Goal: Check status: Check status

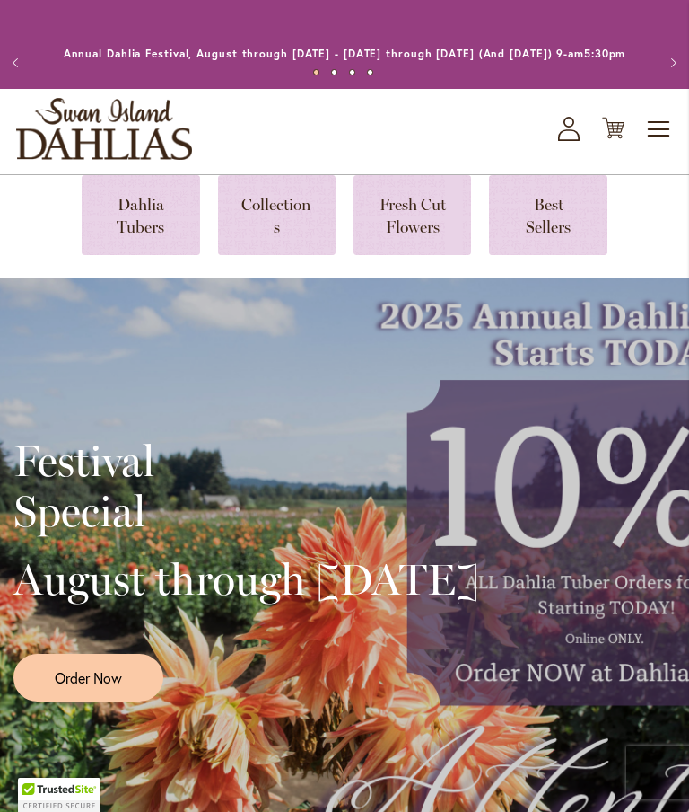
click at [569, 141] on icon "My Account" at bounding box center [569, 129] width 22 height 24
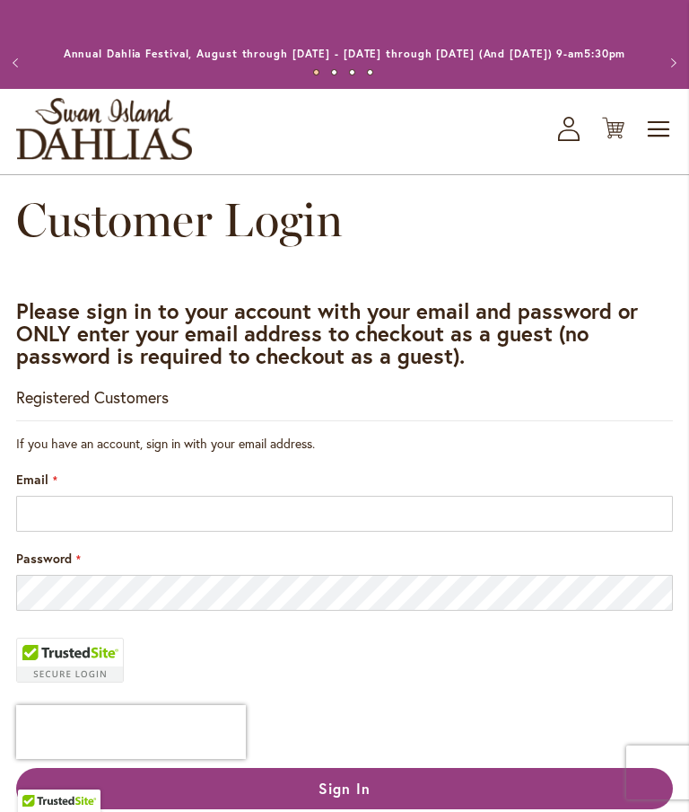
click at [160, 531] on input "Email" at bounding box center [344, 514] width 657 height 36
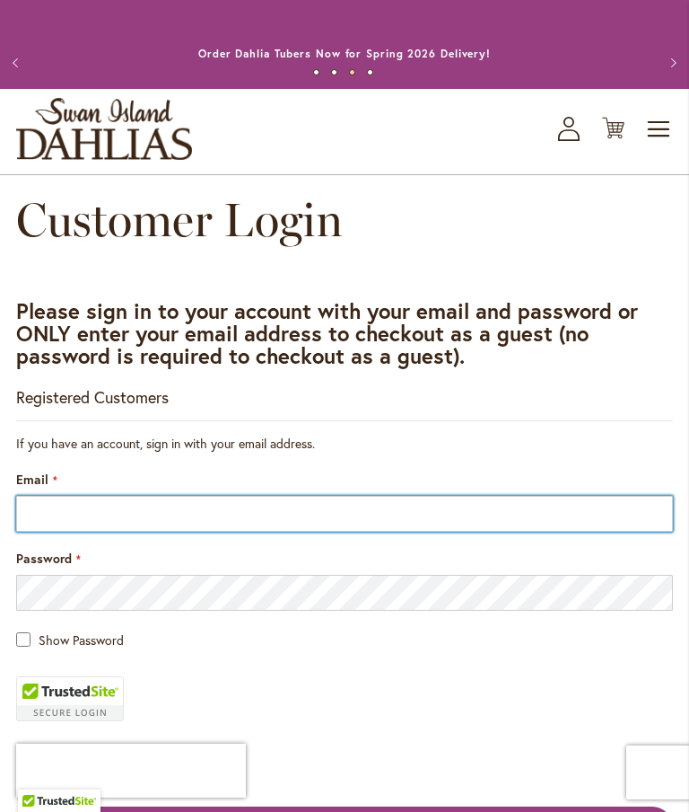
type input "**********"
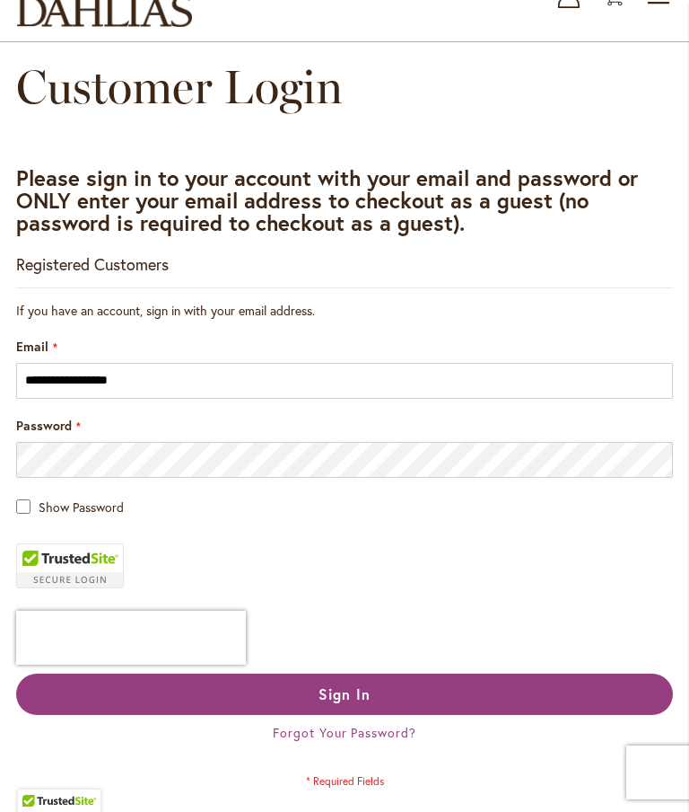
scroll to position [134, 0]
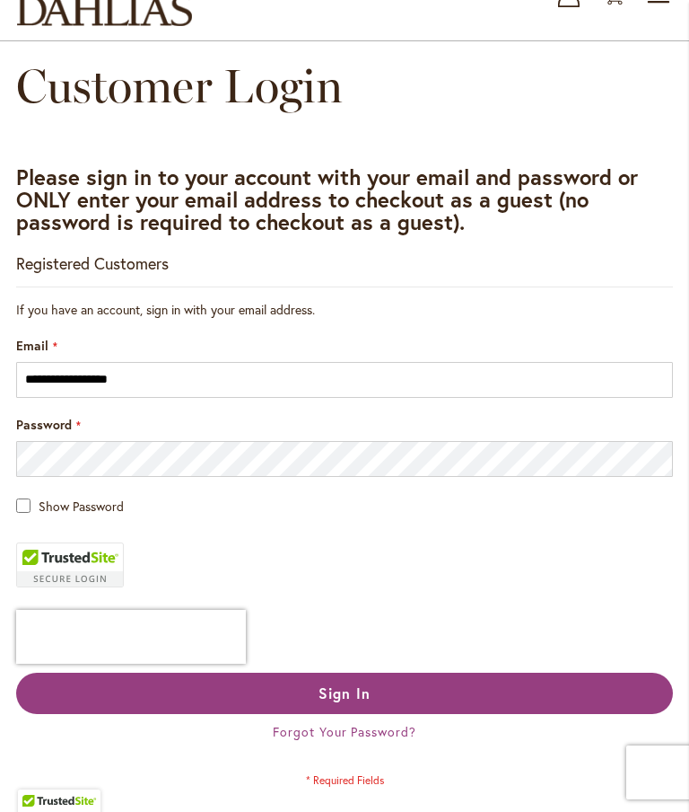
click at [368, 702] on span "Sign In" at bounding box center [345, 692] width 52 height 19
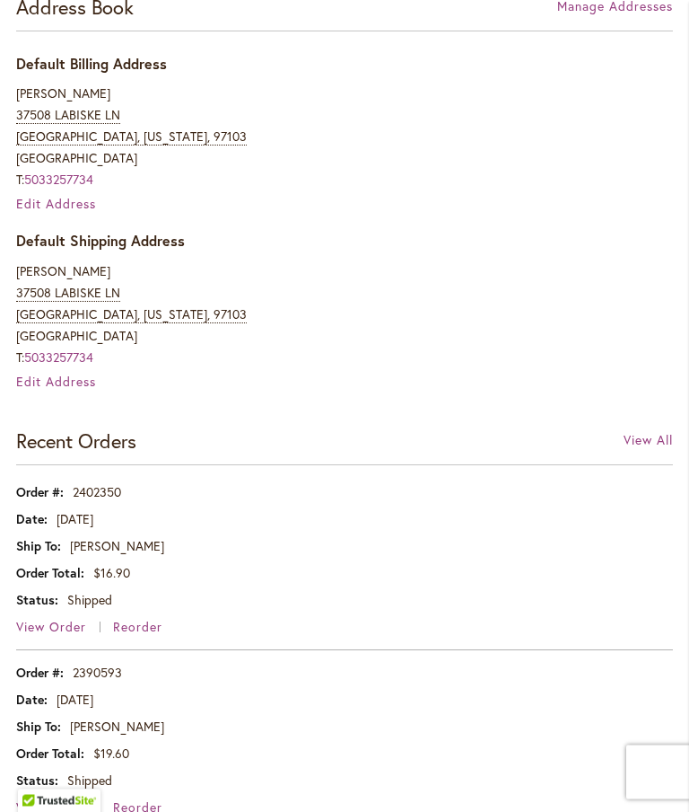
scroll to position [601, 0]
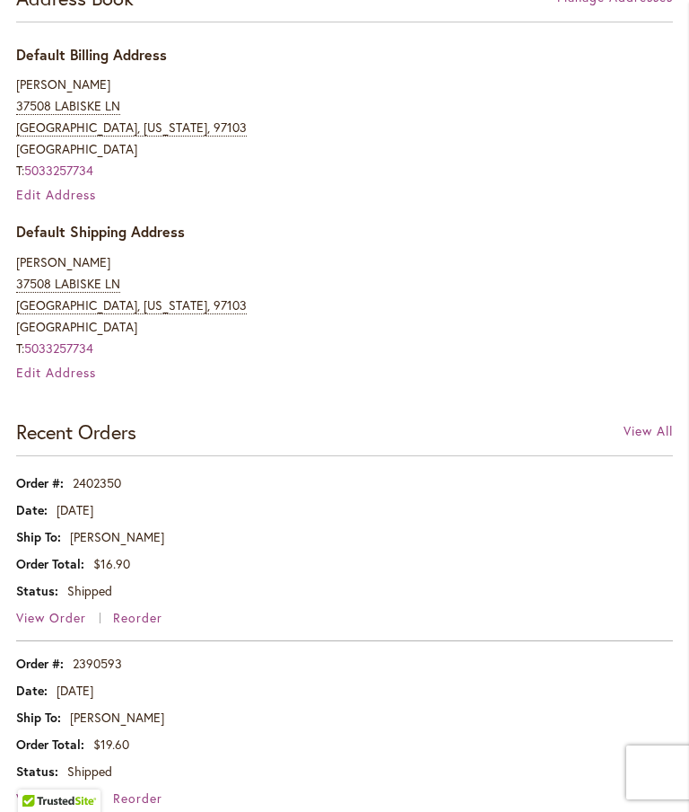
click at [51, 626] on span "View Order" at bounding box center [51, 617] width 70 height 17
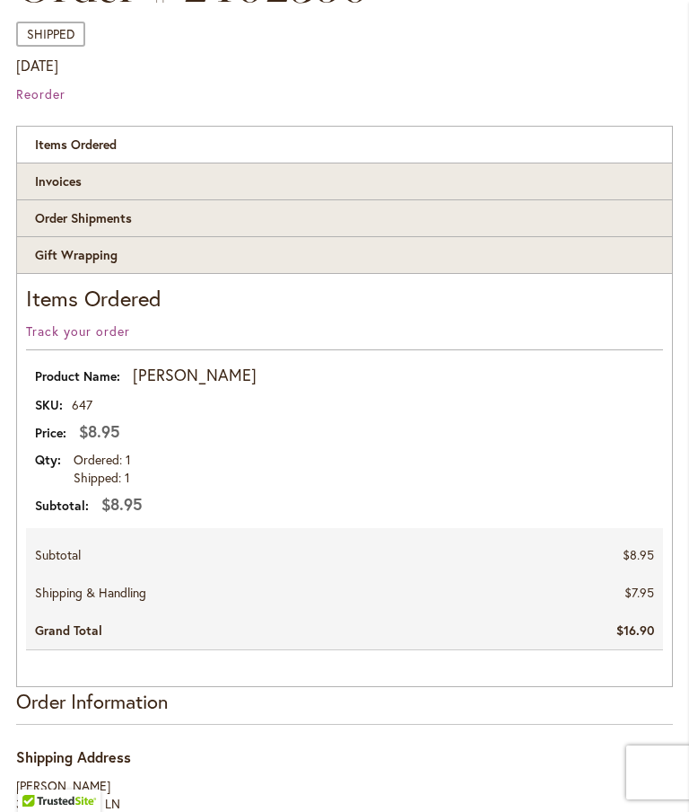
scroll to position [276, 0]
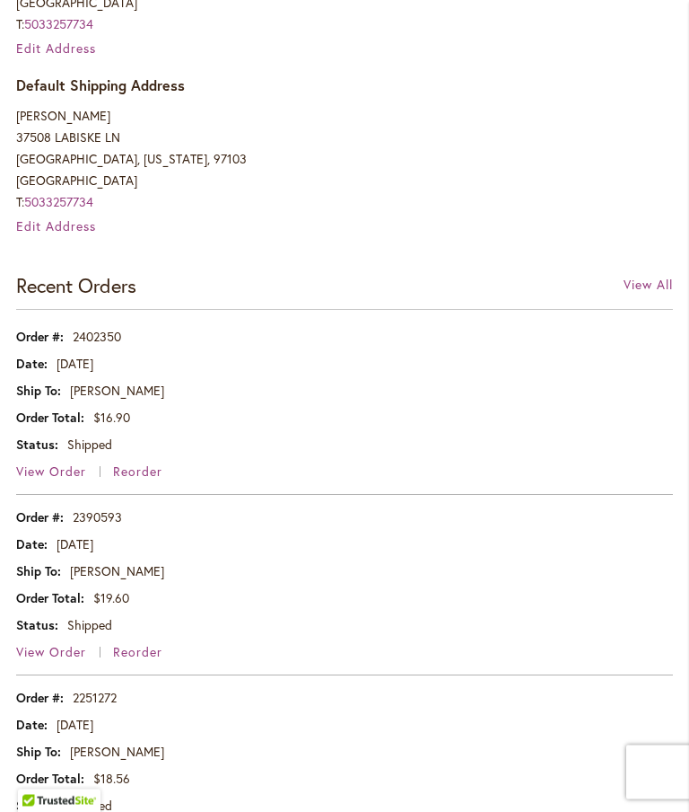
scroll to position [747, 0]
click at [61, 660] on span "View Order" at bounding box center [51, 651] width 70 height 17
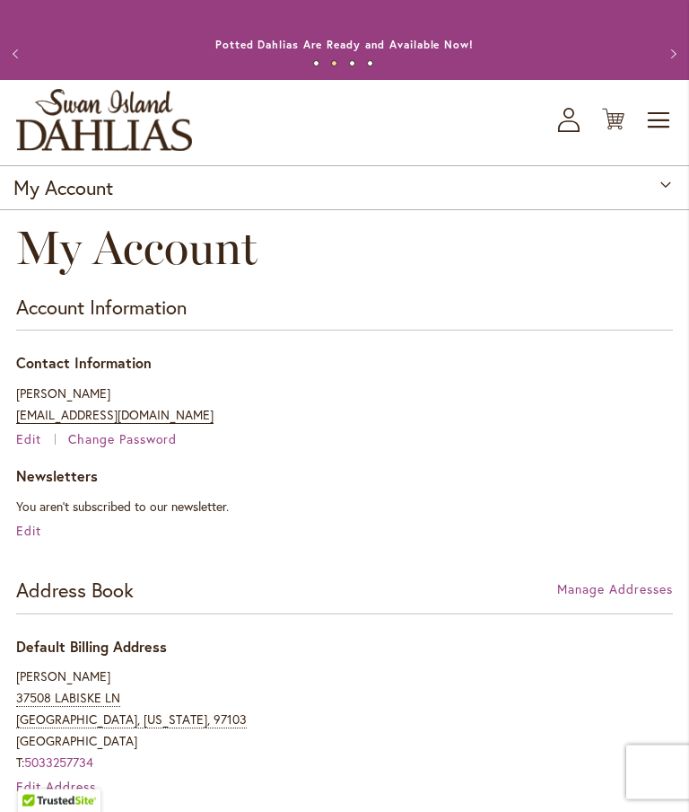
scroll to position [13, 0]
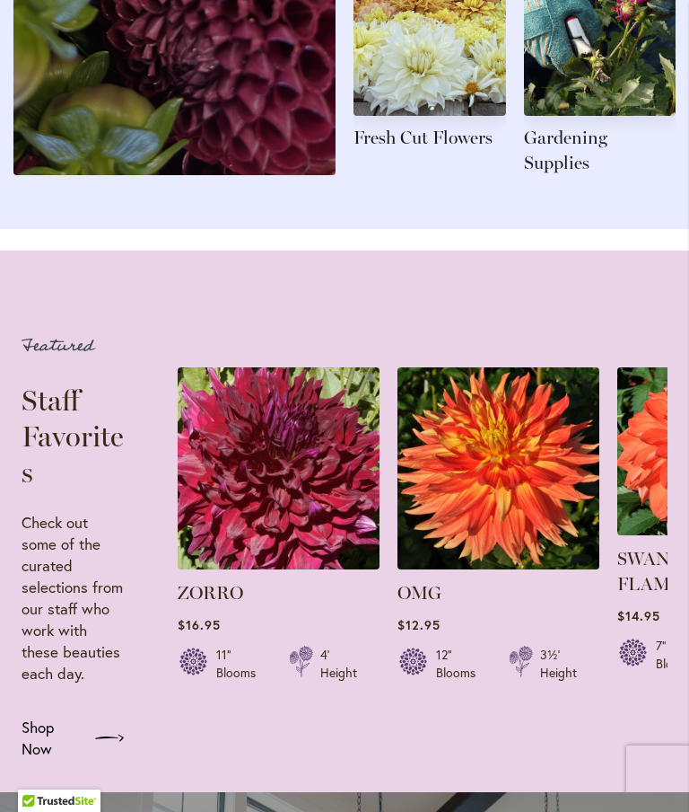
scroll to position [2491, 0]
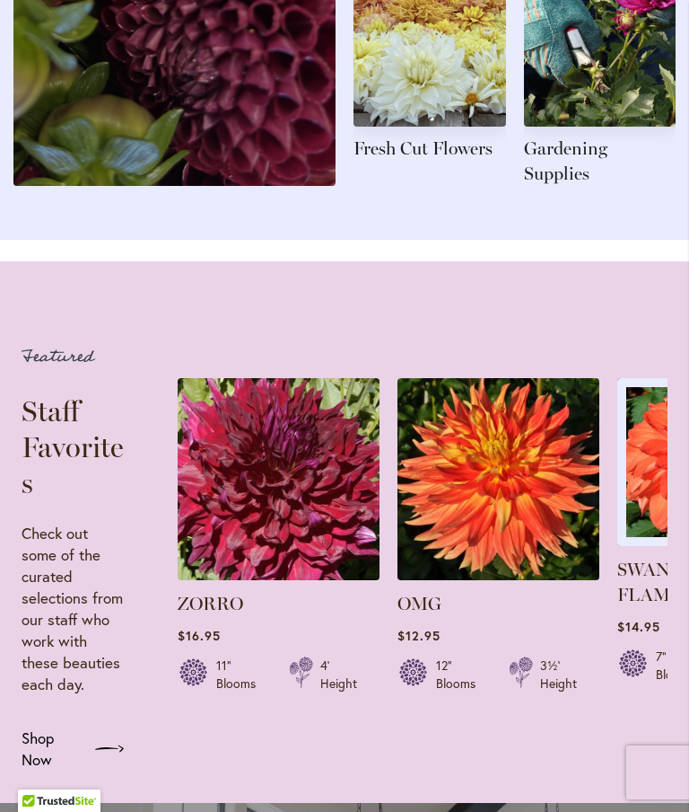
click at [649, 521] on img at bounding box center [702, 462] width 168 height 168
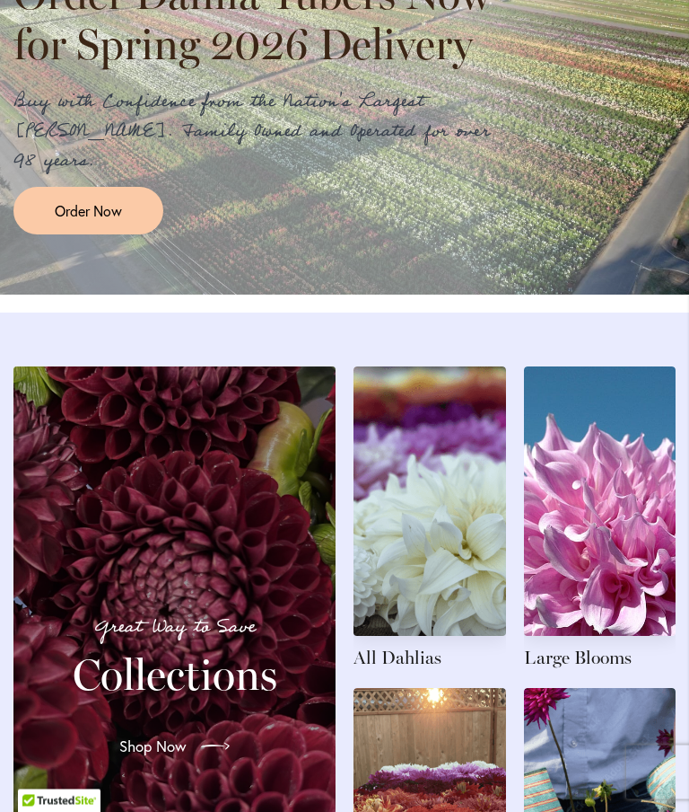
scroll to position [1662, 0]
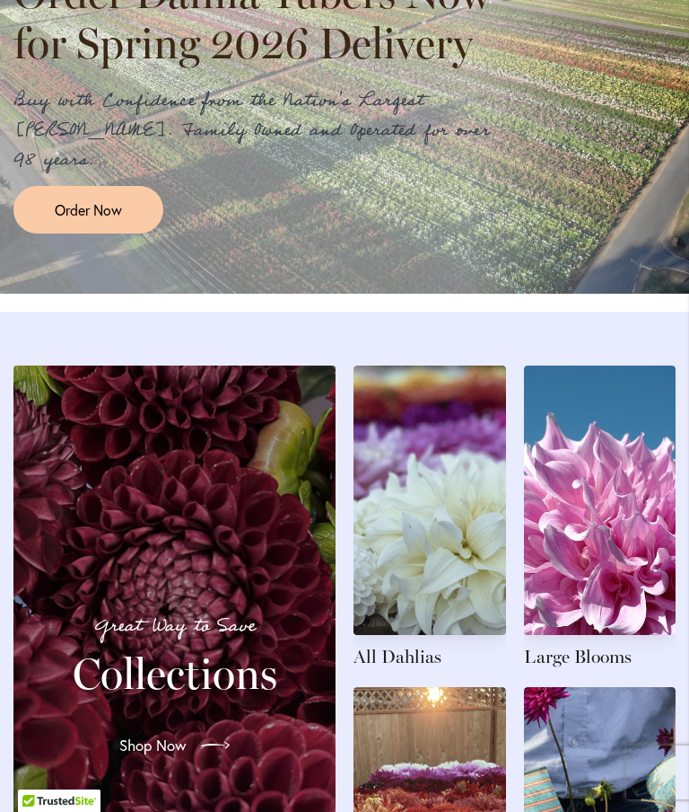
click at [433, 580] on link at bounding box center [430, 516] width 153 height 303
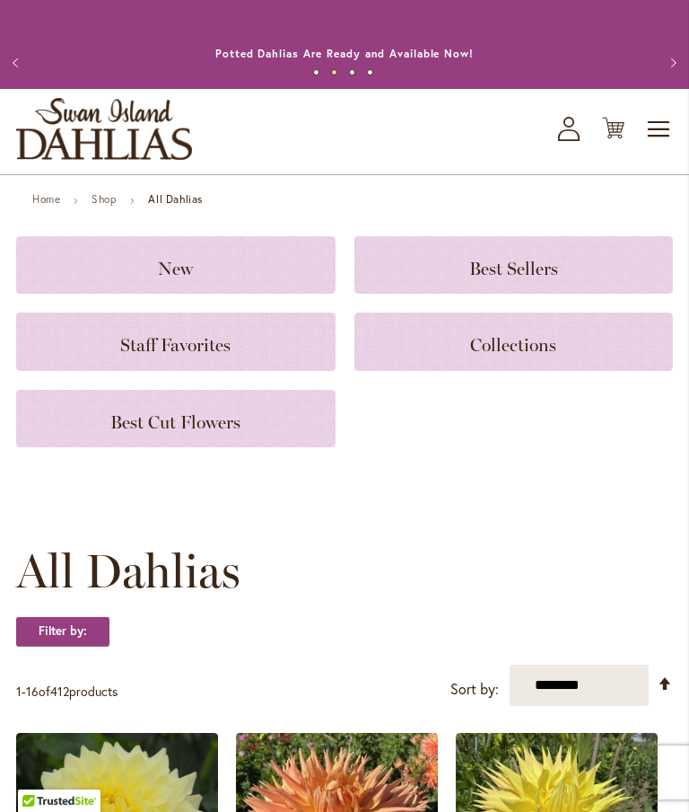
click at [668, 144] on span "Toggle Nav" at bounding box center [659, 129] width 27 height 36
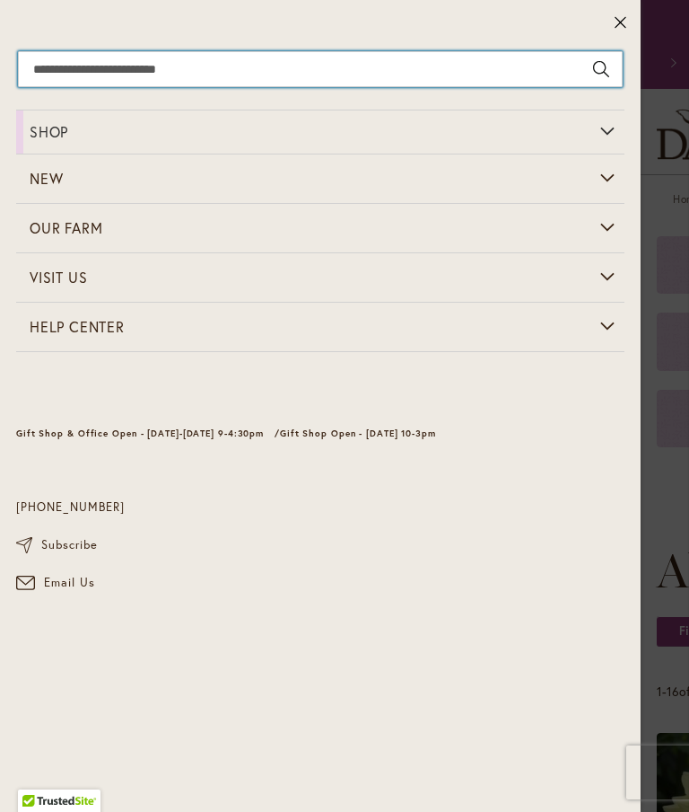
click at [130, 79] on input "Search" at bounding box center [320, 69] width 605 height 36
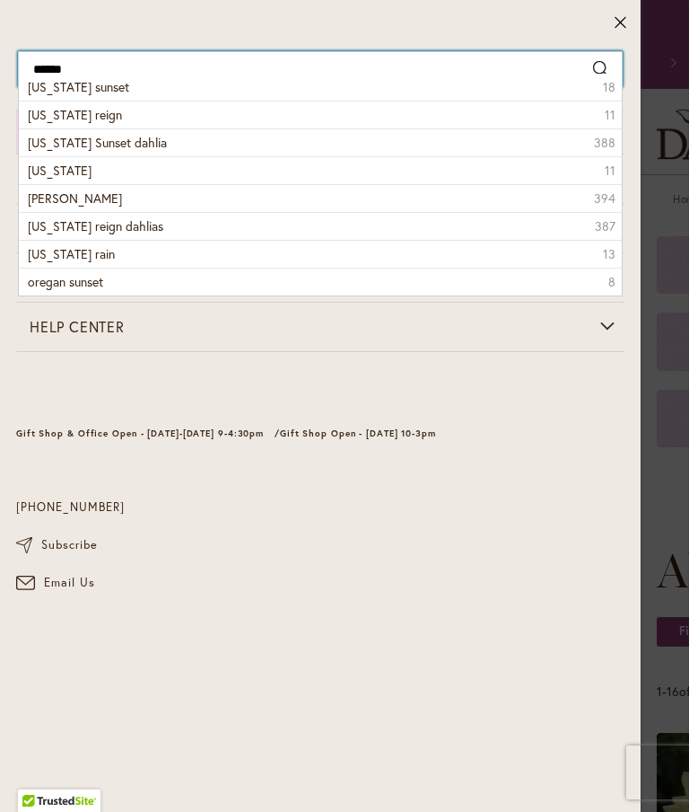
type input "******"
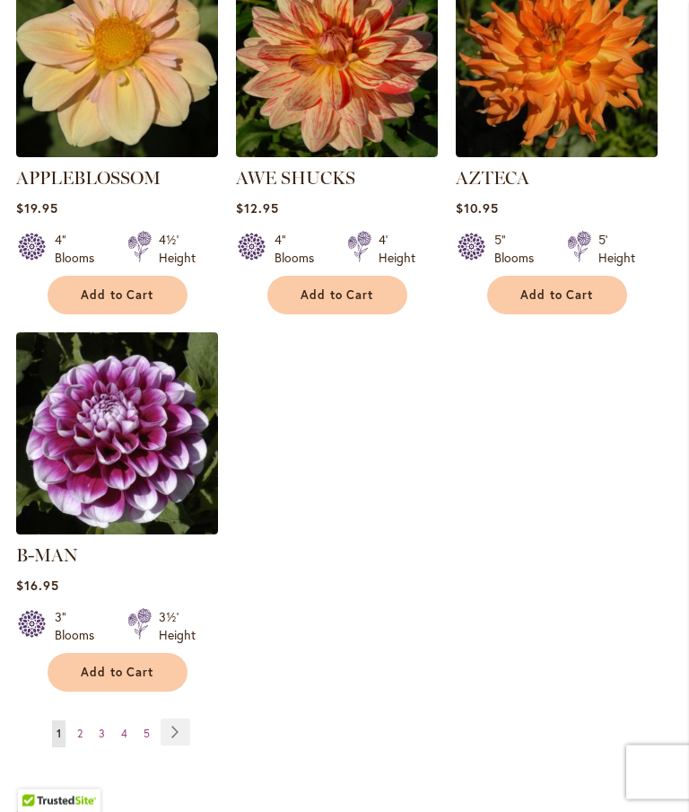
scroll to position [2309, 0]
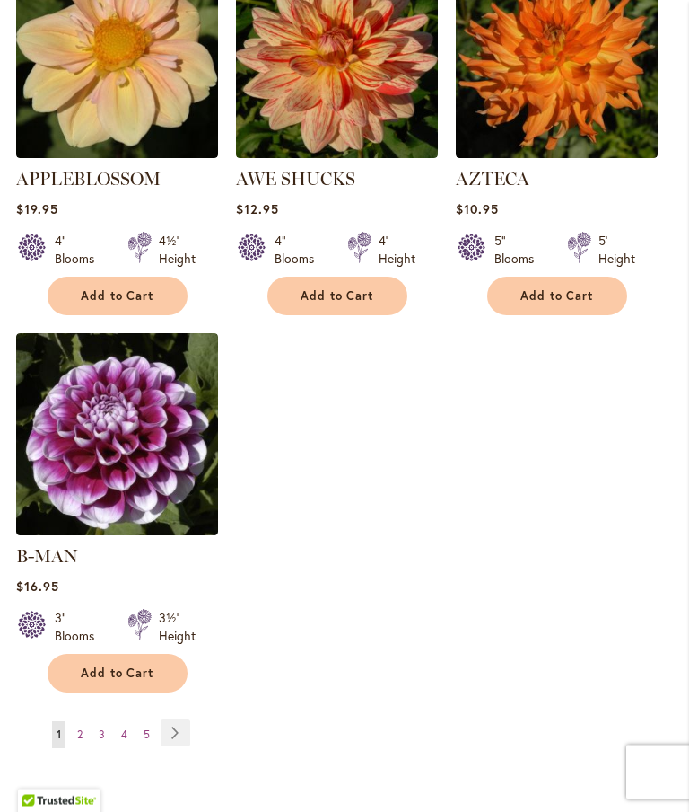
click at [180, 727] on link "Page Next" at bounding box center [176, 733] width 30 height 27
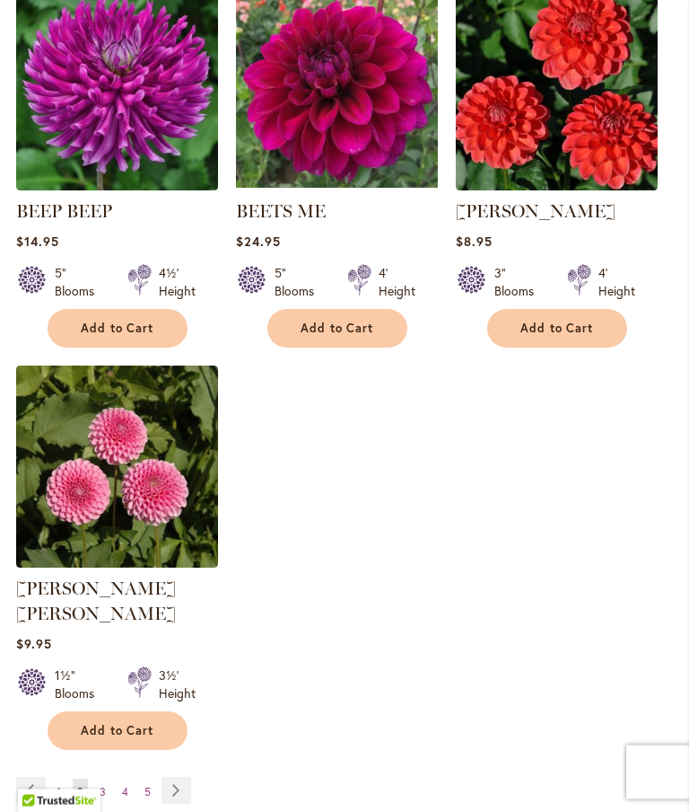
scroll to position [2252, 0]
click at [182, 790] on link "Page Next" at bounding box center [177, 790] width 30 height 27
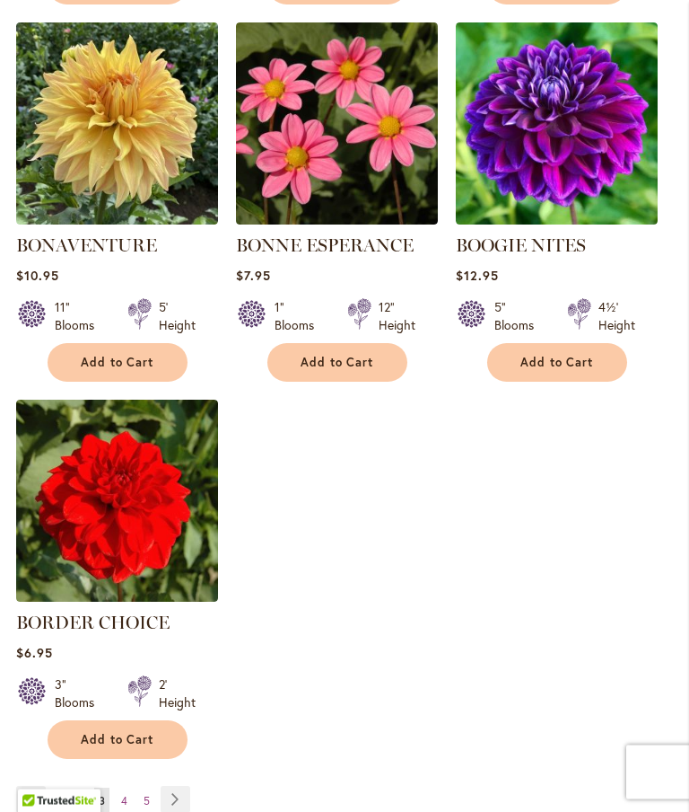
scroll to position [2227, 0]
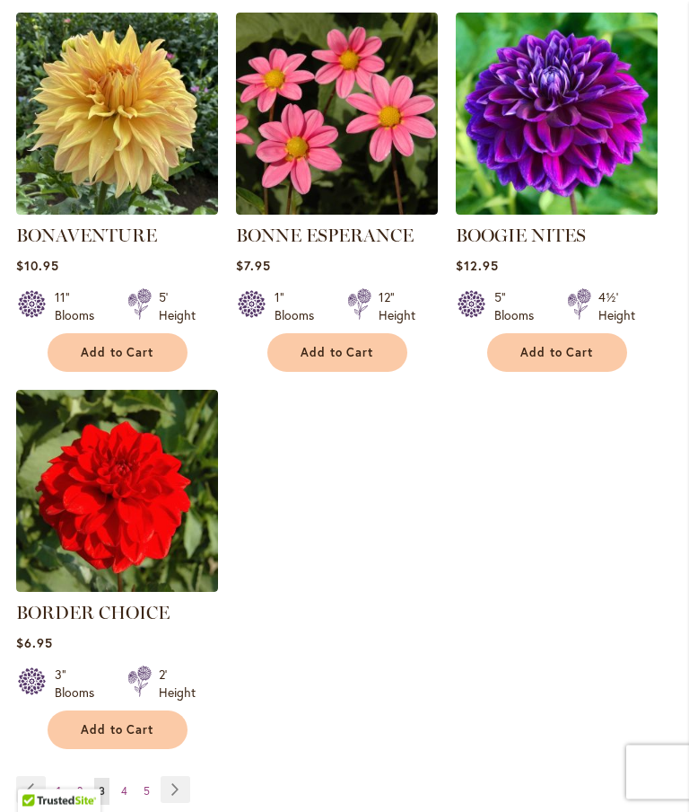
click at [178, 803] on link "Page Next" at bounding box center [176, 790] width 30 height 27
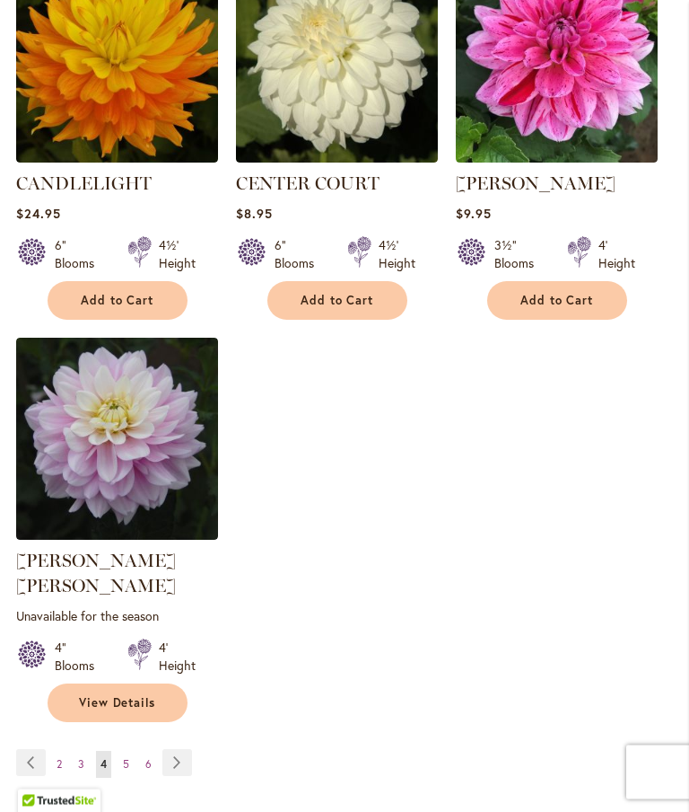
scroll to position [2305, 0]
click at [184, 757] on link "Page Next" at bounding box center [177, 762] width 30 height 27
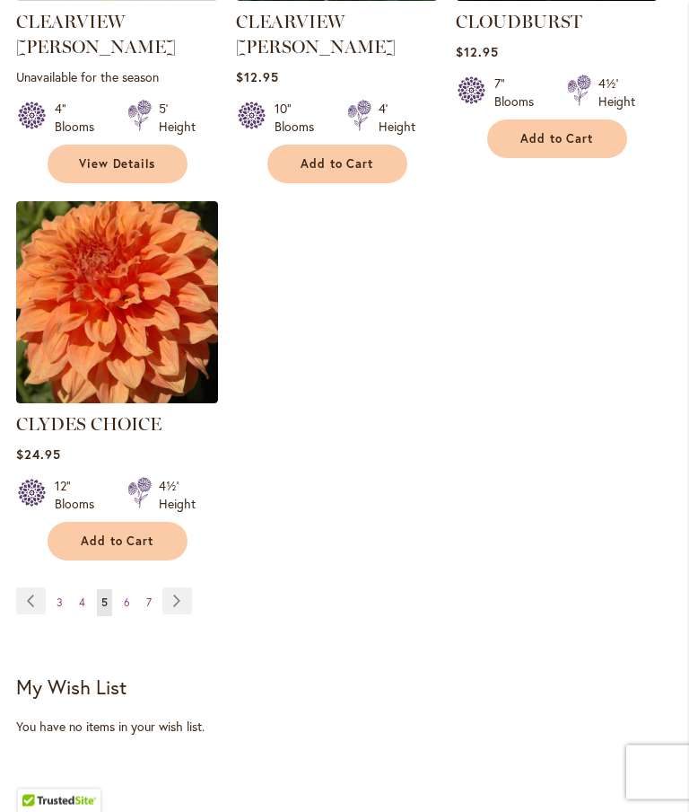
scroll to position [2467, 0]
click at [182, 587] on link "Page Next" at bounding box center [177, 600] width 30 height 27
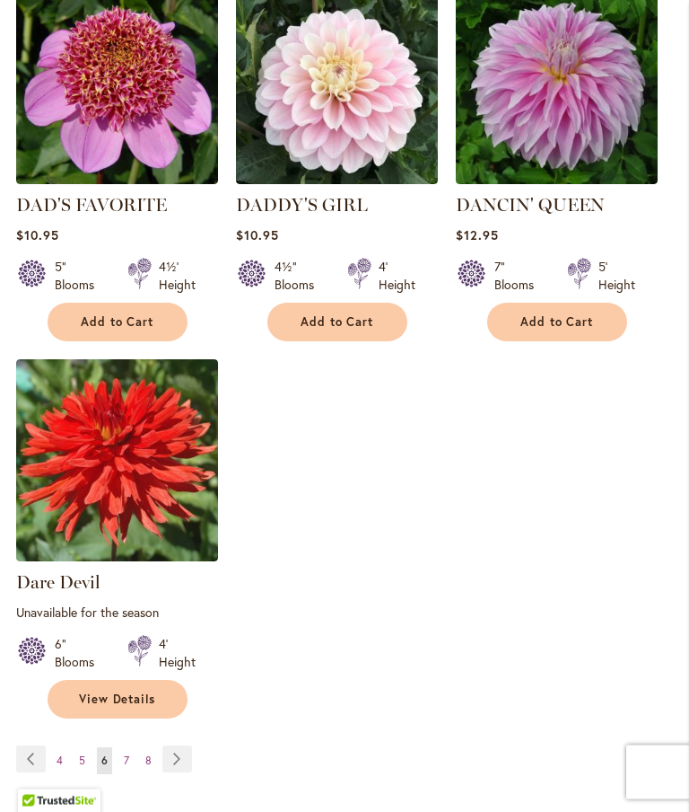
scroll to position [2324, 0]
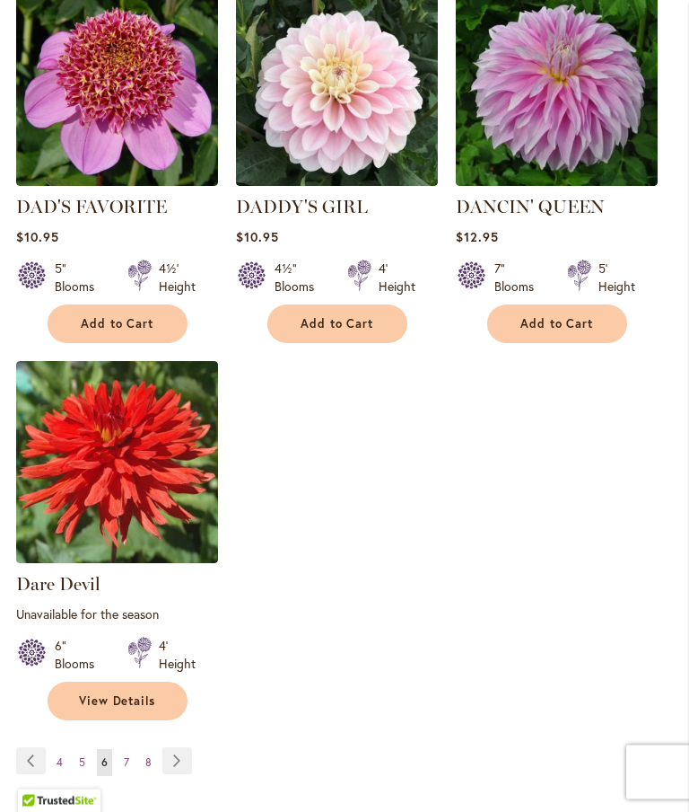
click at [185, 754] on link "Page Next" at bounding box center [177, 761] width 30 height 27
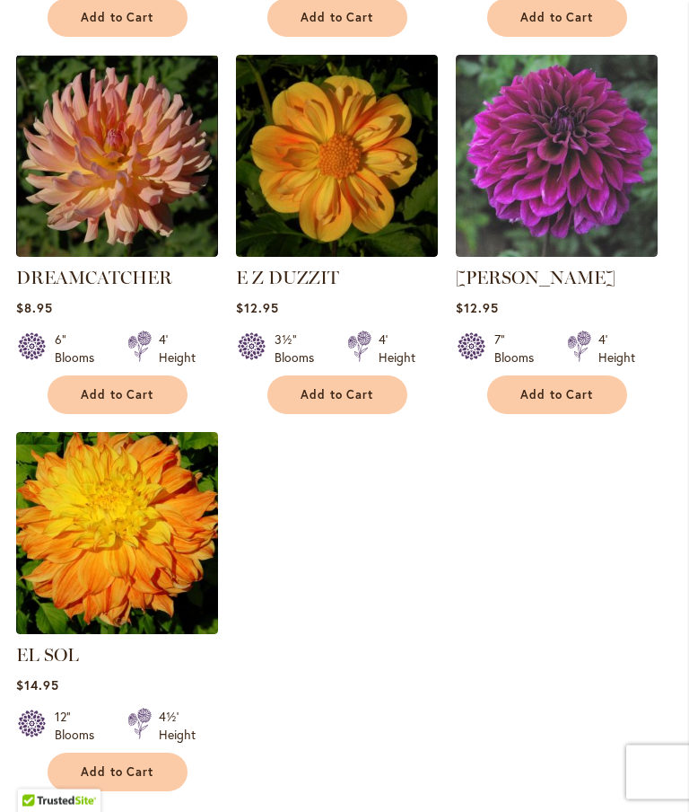
scroll to position [2211, 0]
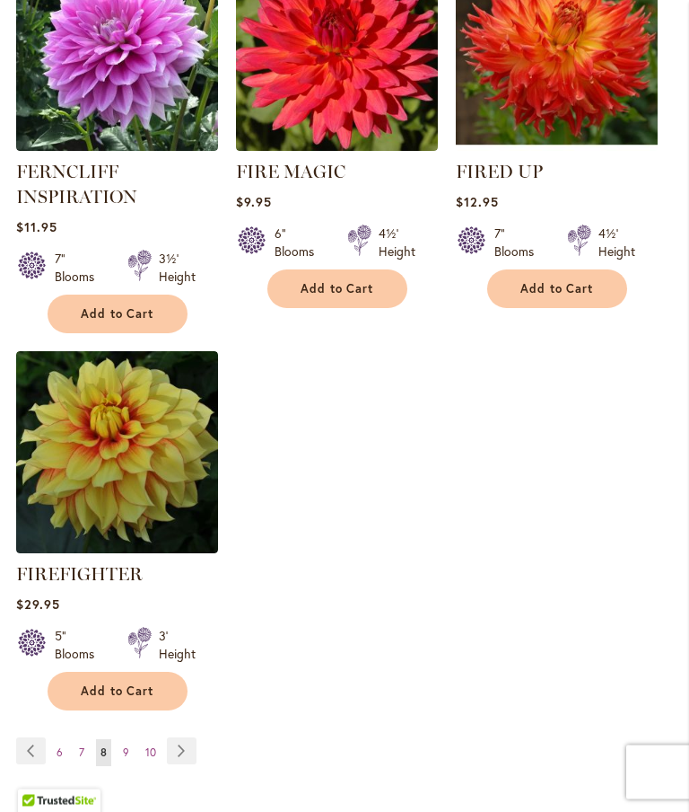
scroll to position [2351, 0]
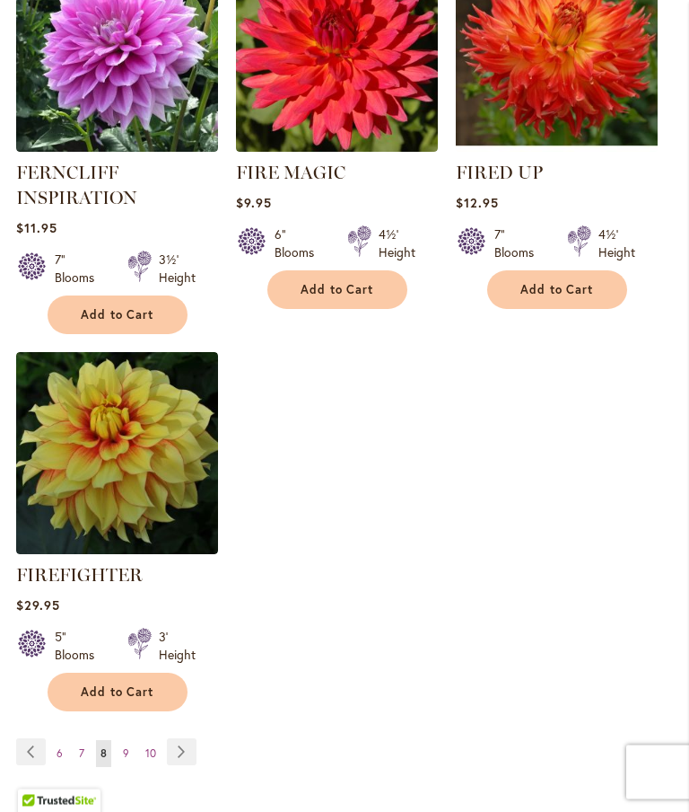
click at [189, 766] on link "Page Next" at bounding box center [182, 752] width 30 height 27
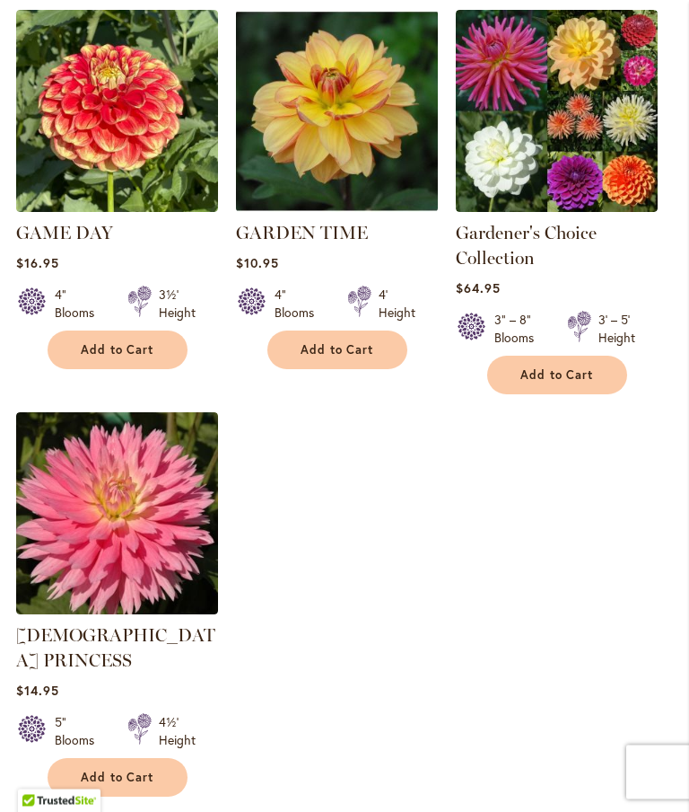
scroll to position [2317, 0]
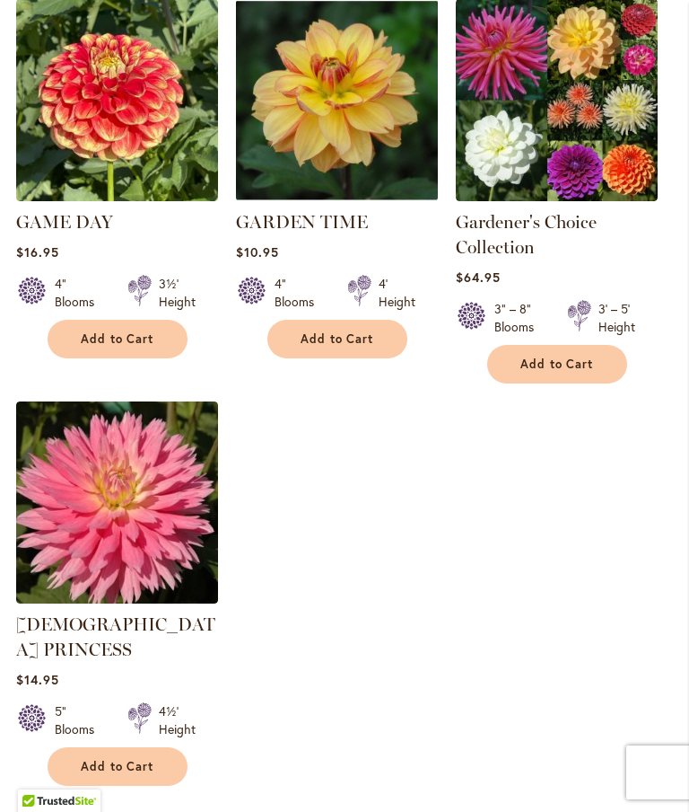
click at [188, 811] on link "Page Next" at bounding box center [185, 825] width 30 height 27
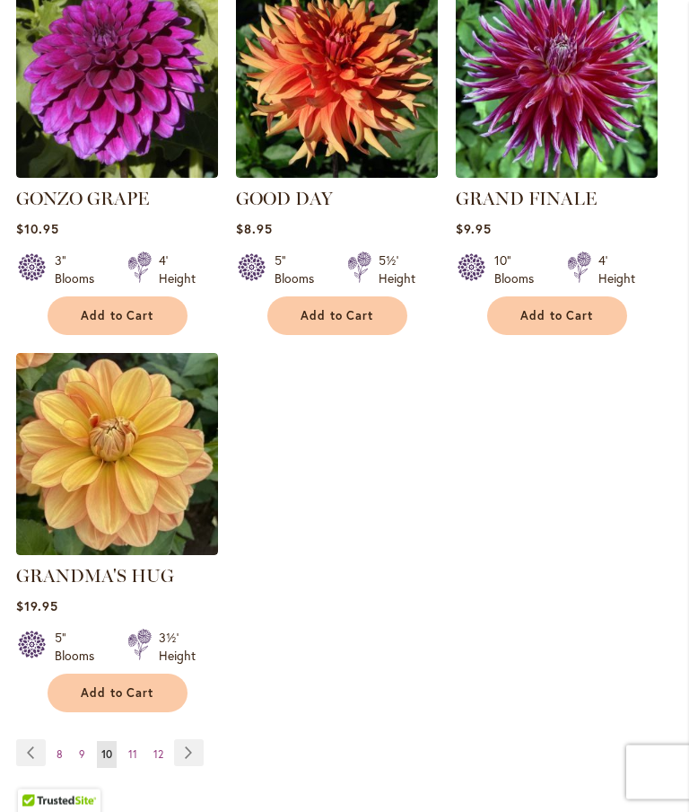
scroll to position [2290, 0]
click at [193, 750] on link "Page Next" at bounding box center [189, 752] width 30 height 27
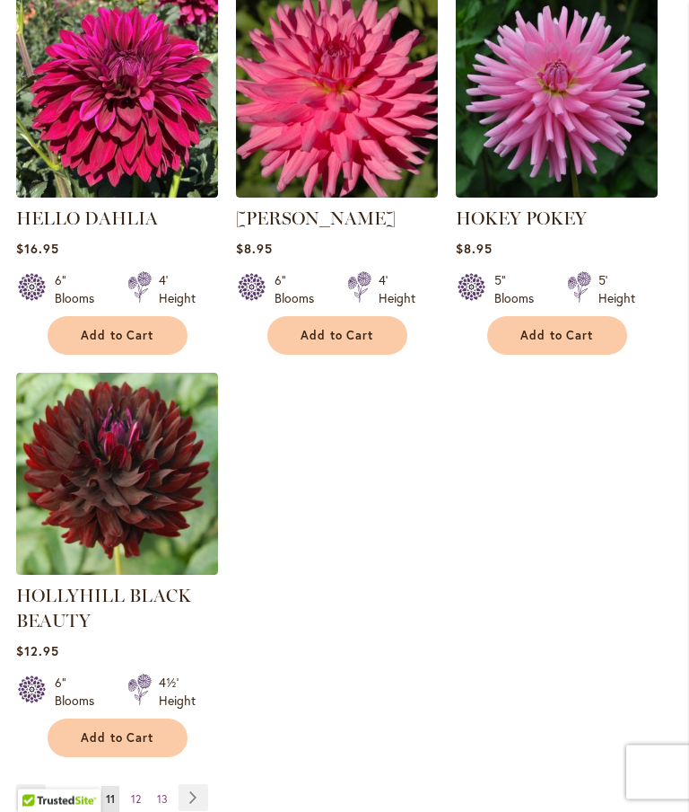
scroll to position [2313, 0]
click at [201, 811] on link "Page Next" at bounding box center [194, 797] width 30 height 27
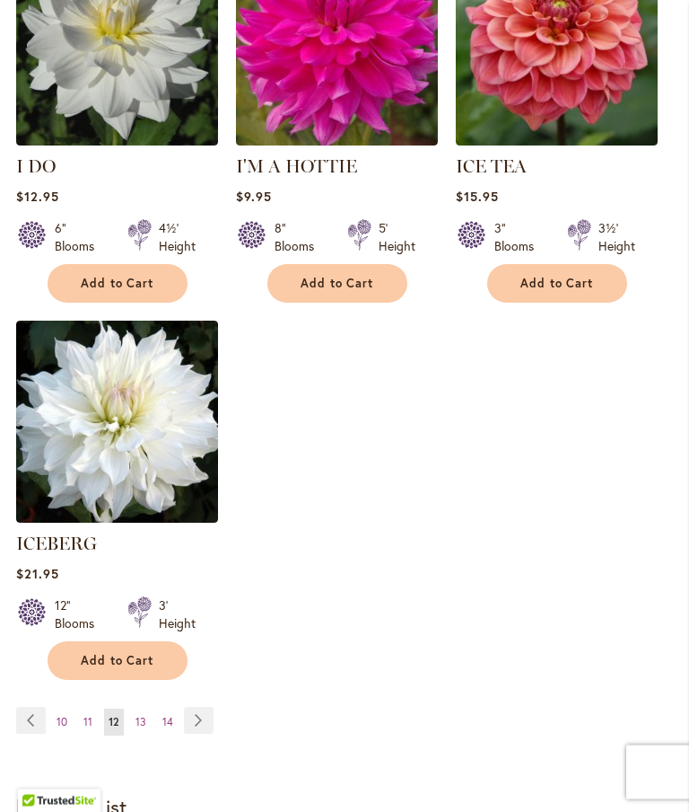
scroll to position [2322, 0]
click at [202, 715] on link "Page Next" at bounding box center [199, 720] width 30 height 27
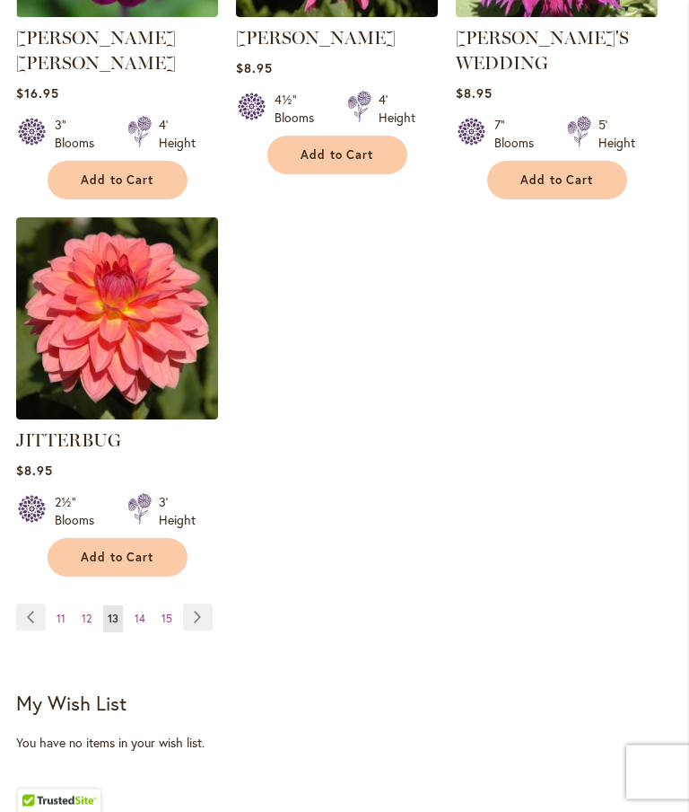
scroll to position [2469, 0]
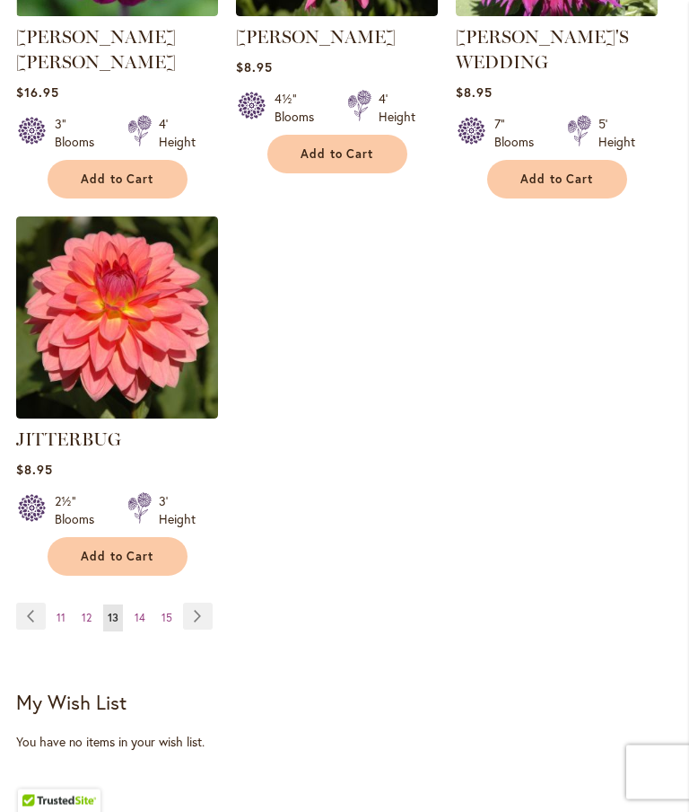
click at [196, 603] on link "Page Next" at bounding box center [198, 616] width 30 height 27
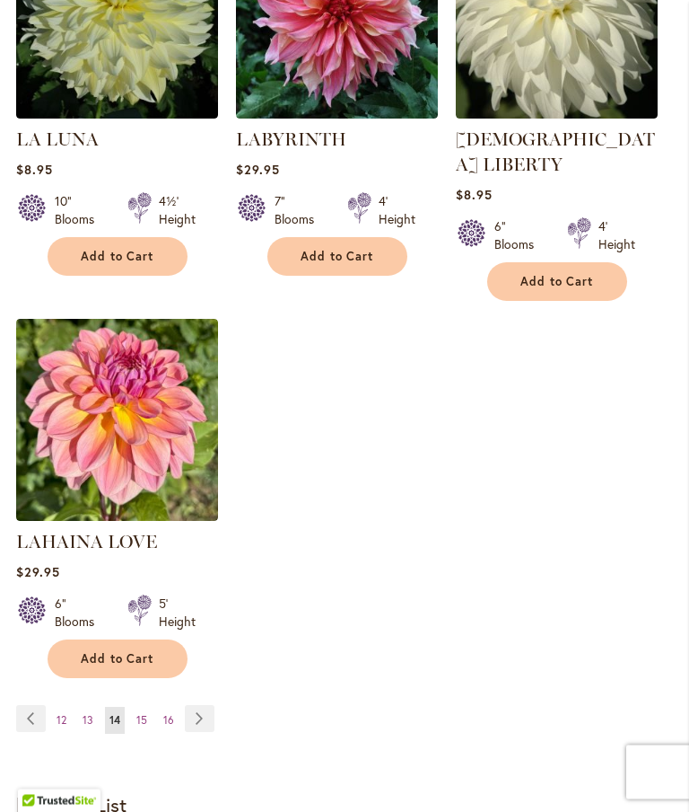
scroll to position [2326, 0]
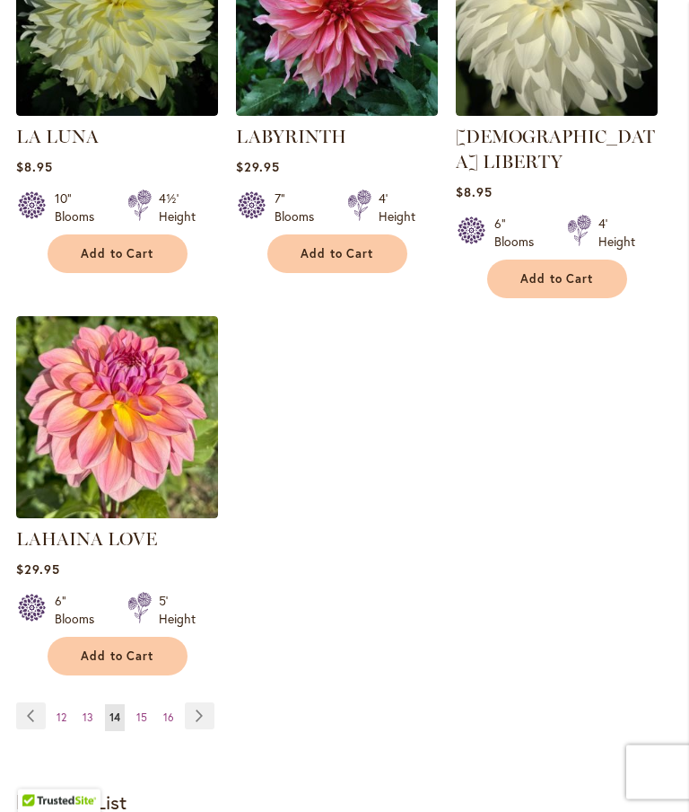
click at [207, 719] on link "Page Next" at bounding box center [200, 716] width 30 height 27
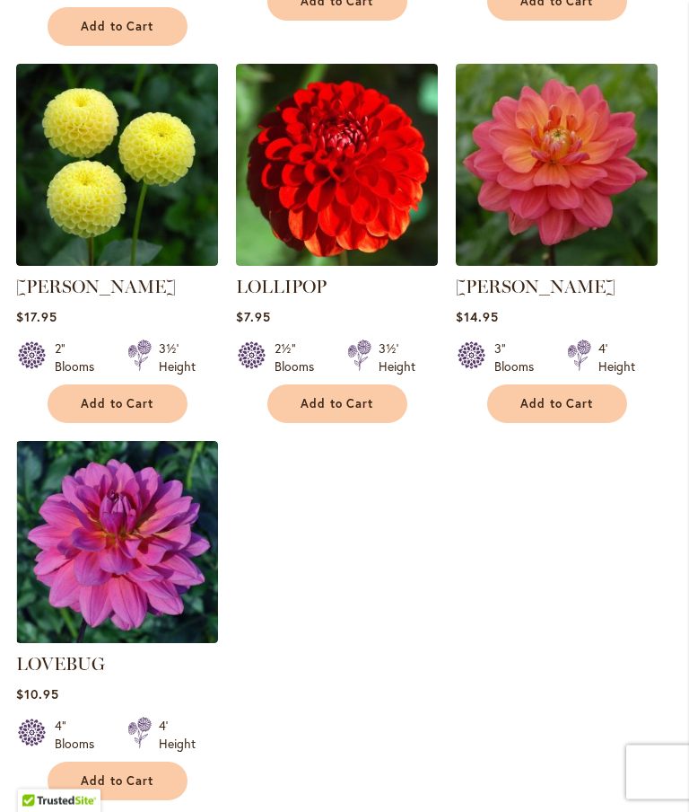
scroll to position [2231, 0]
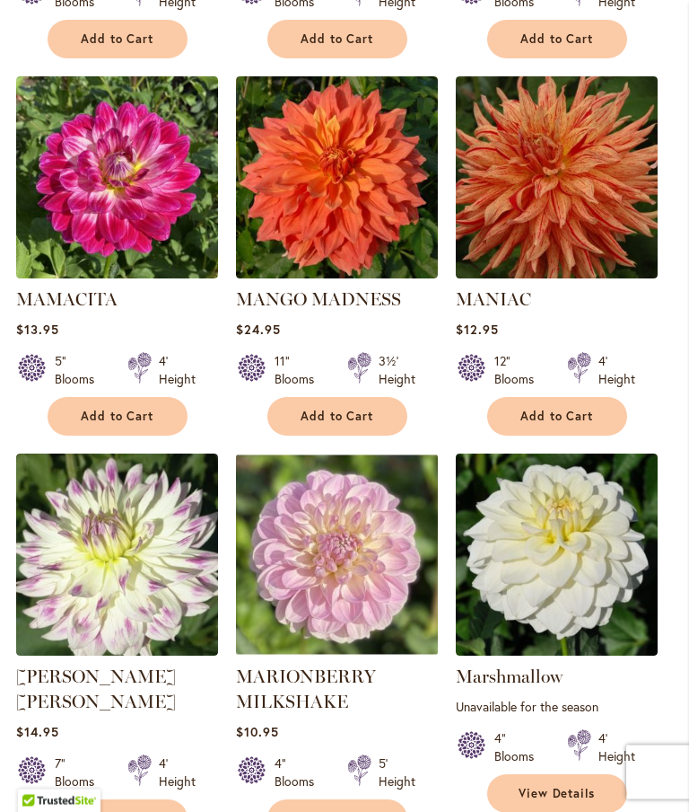
scroll to position [1812, 0]
